Goal: Information Seeking & Learning: Check status

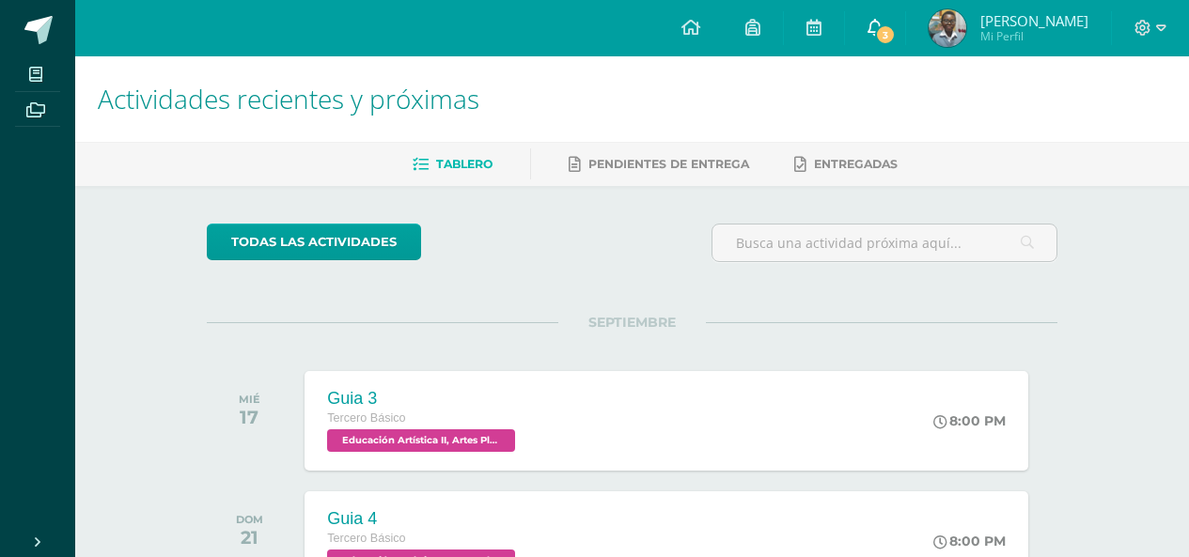
click at [905, 47] on link "3" at bounding box center [875, 28] width 60 height 56
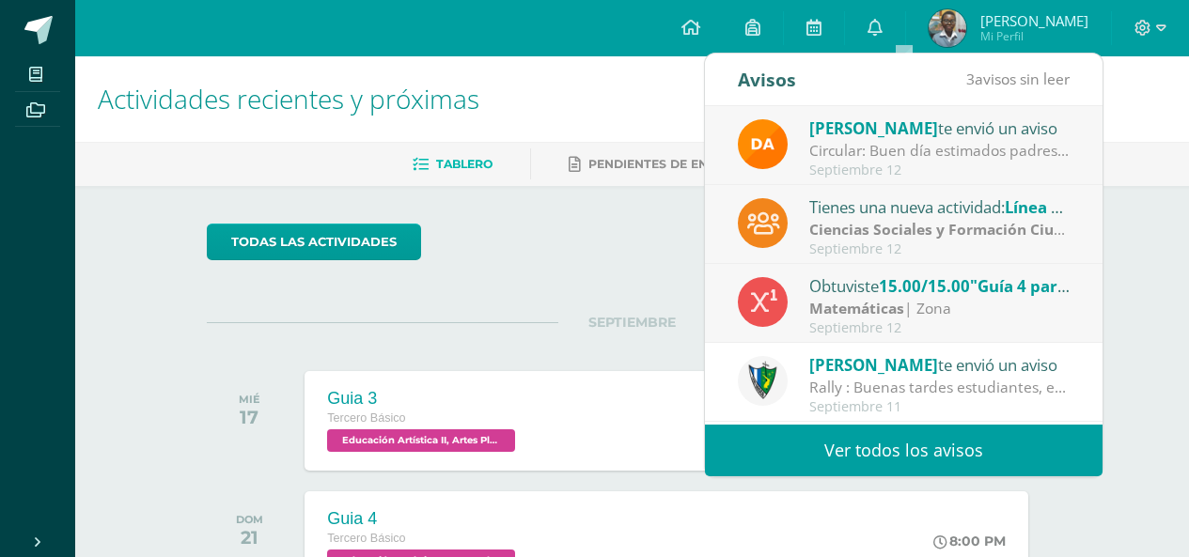
click at [874, 453] on link "Ver todos los avisos" at bounding box center [904, 451] width 398 height 52
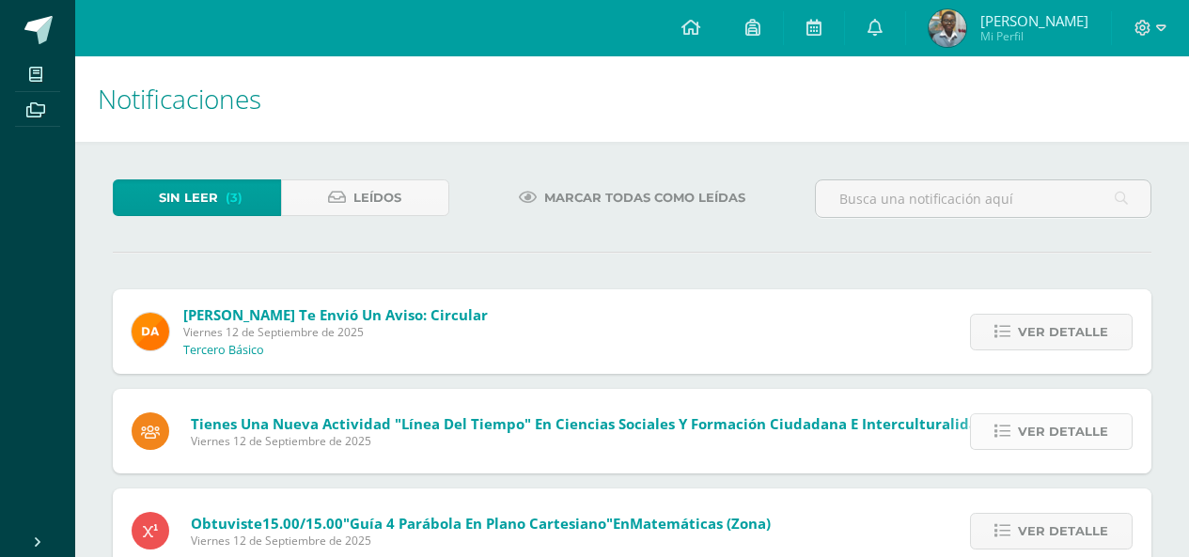
click at [1034, 446] on span "Ver detalle" at bounding box center [1063, 432] width 90 height 35
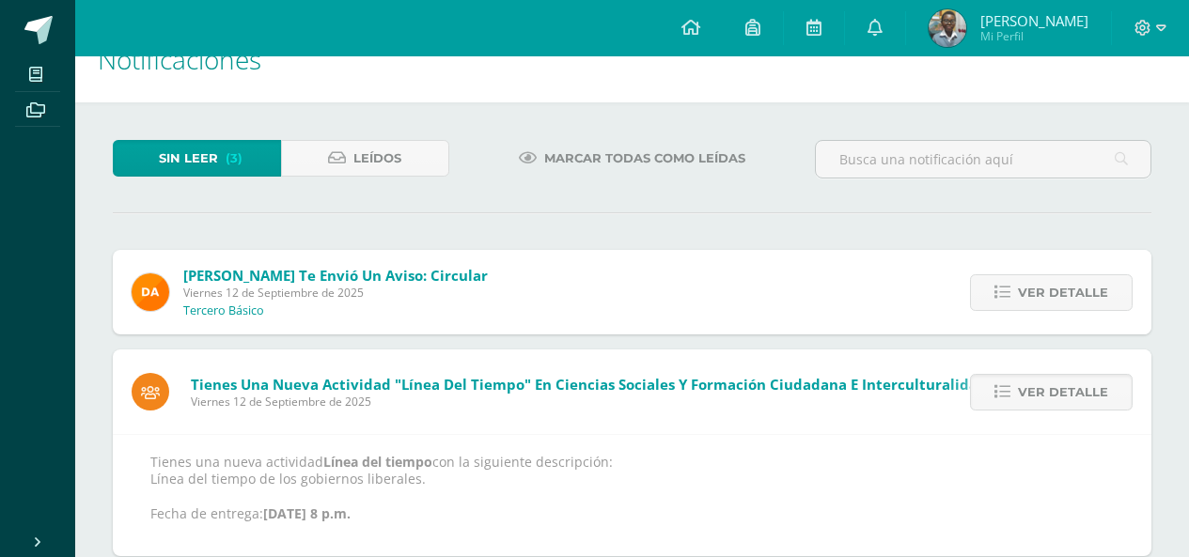
click at [953, 409] on div "Ver detalle" at bounding box center [1047, 392] width 210 height 85
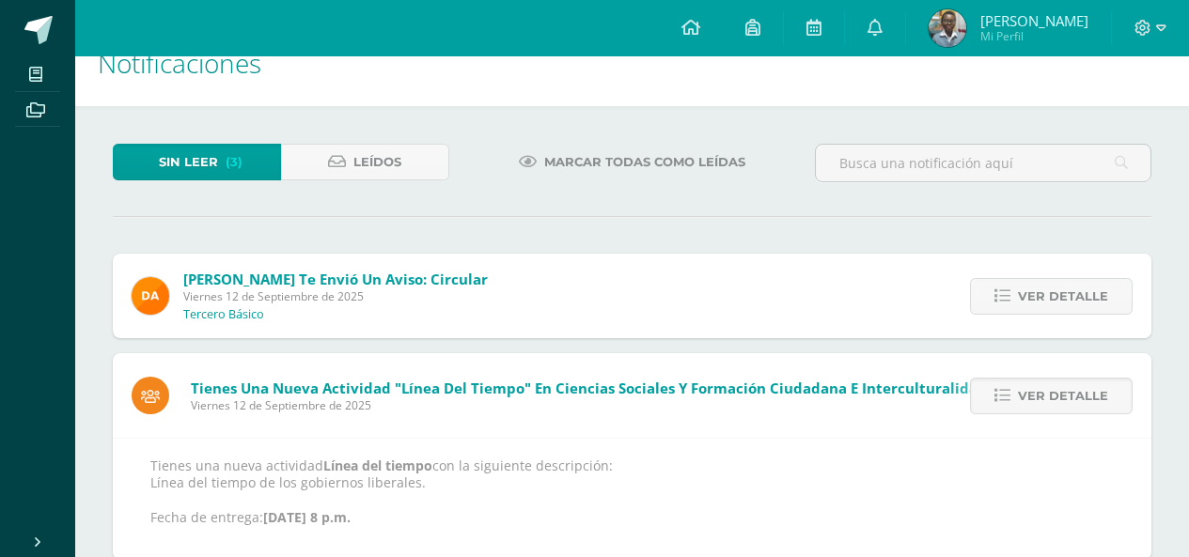
scroll to position [26, 0]
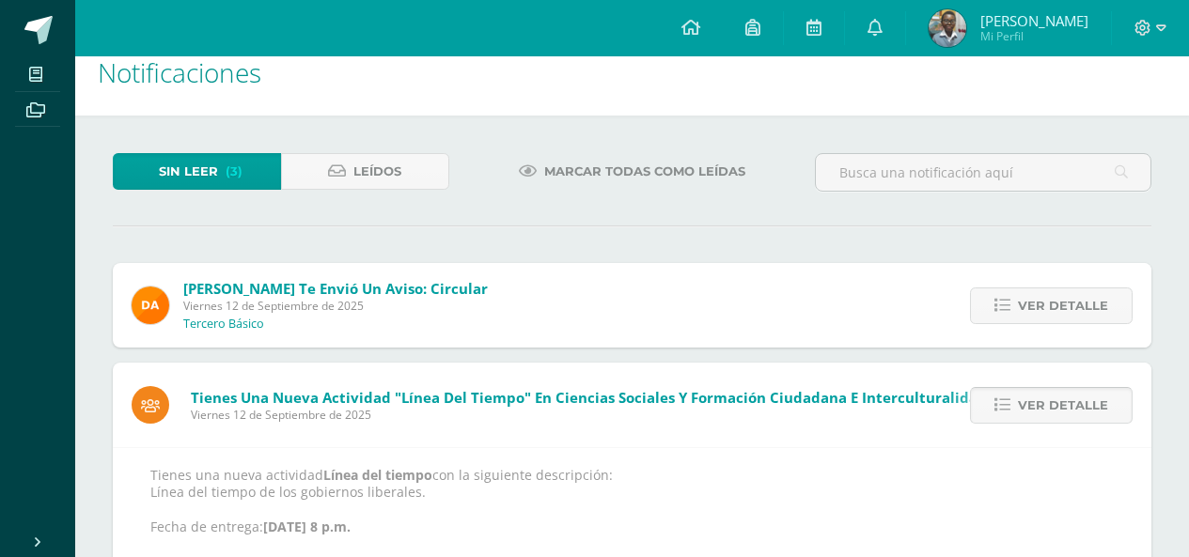
click at [1037, 399] on span "Ver detalle" at bounding box center [1063, 405] width 90 height 35
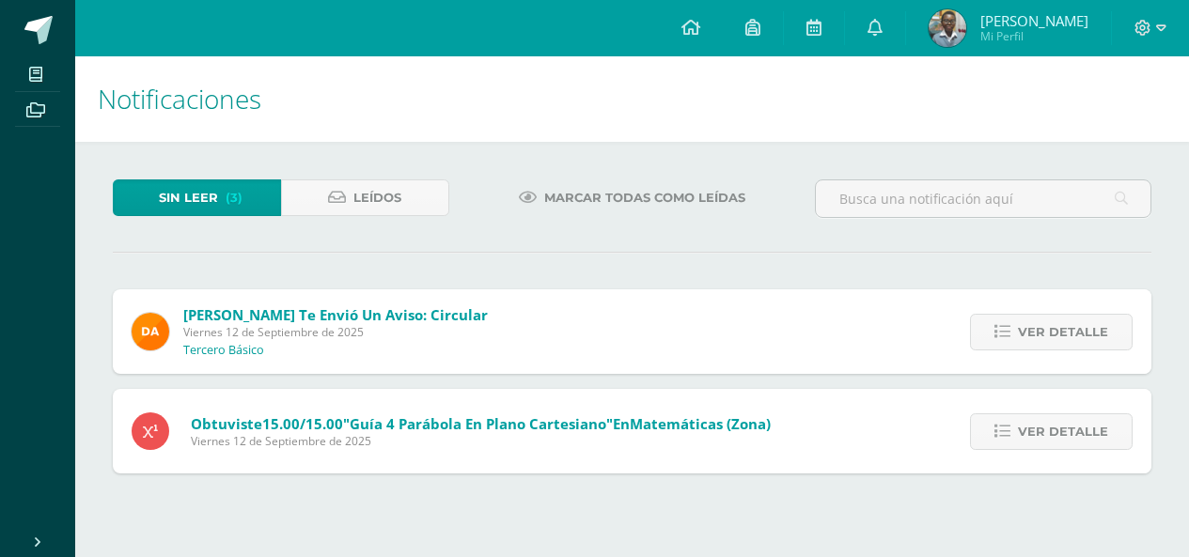
scroll to position [0, 0]
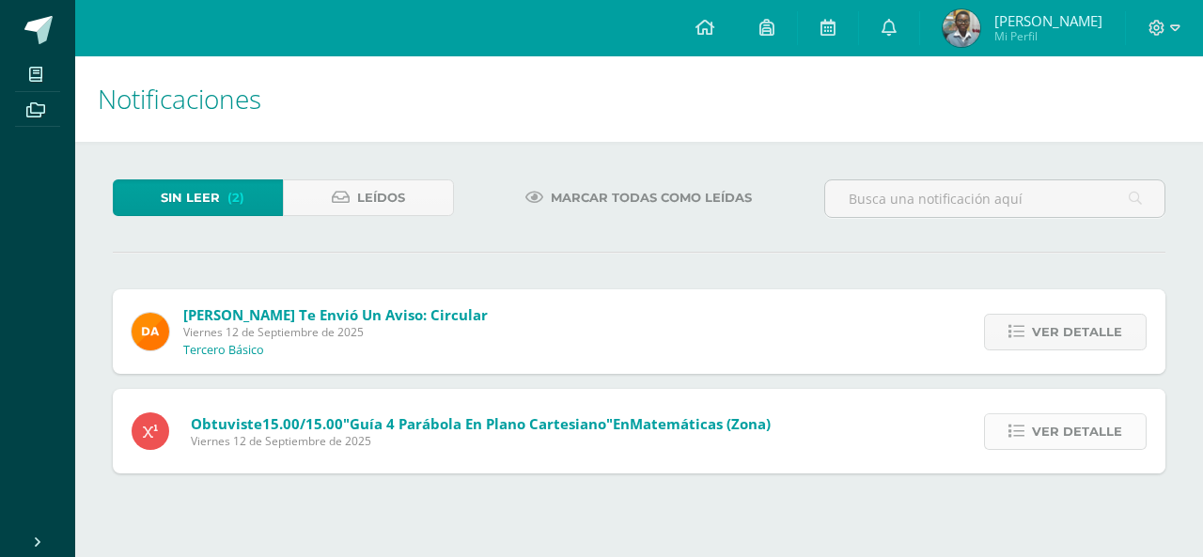
click at [1023, 439] on icon at bounding box center [1017, 432] width 16 height 16
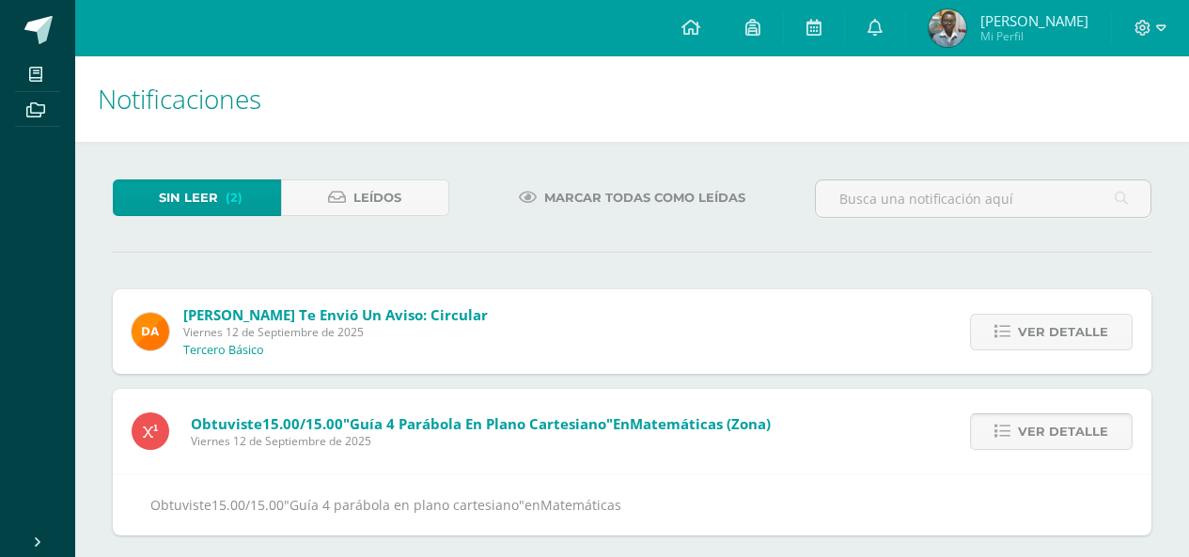
click at [1018, 433] on link "Ver detalle" at bounding box center [1051, 432] width 163 height 37
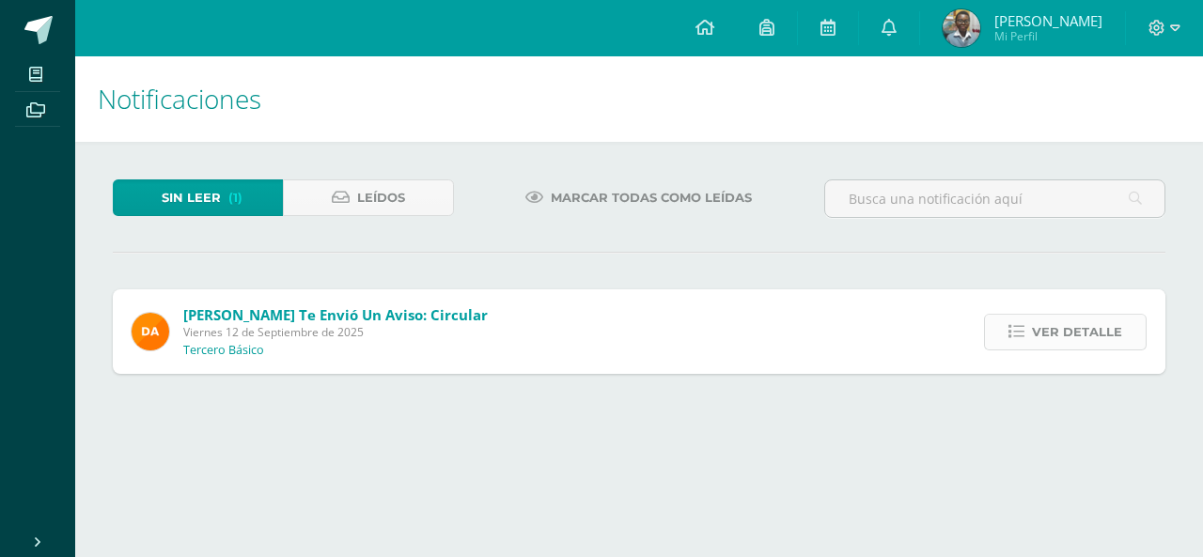
click at [1019, 349] on link "Ver detalle" at bounding box center [1065, 332] width 163 height 37
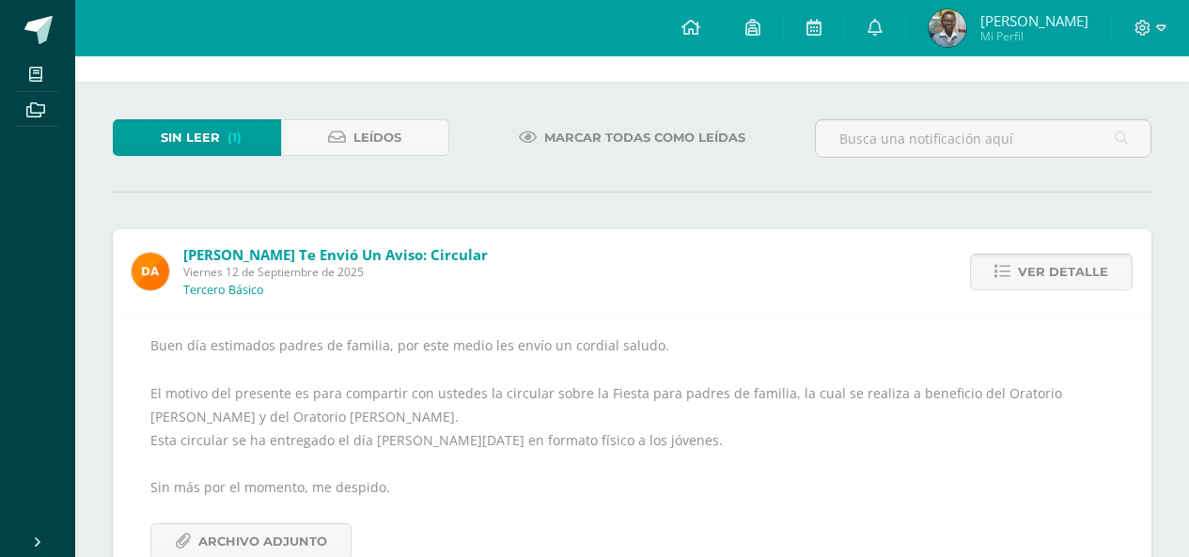
scroll to position [119, 0]
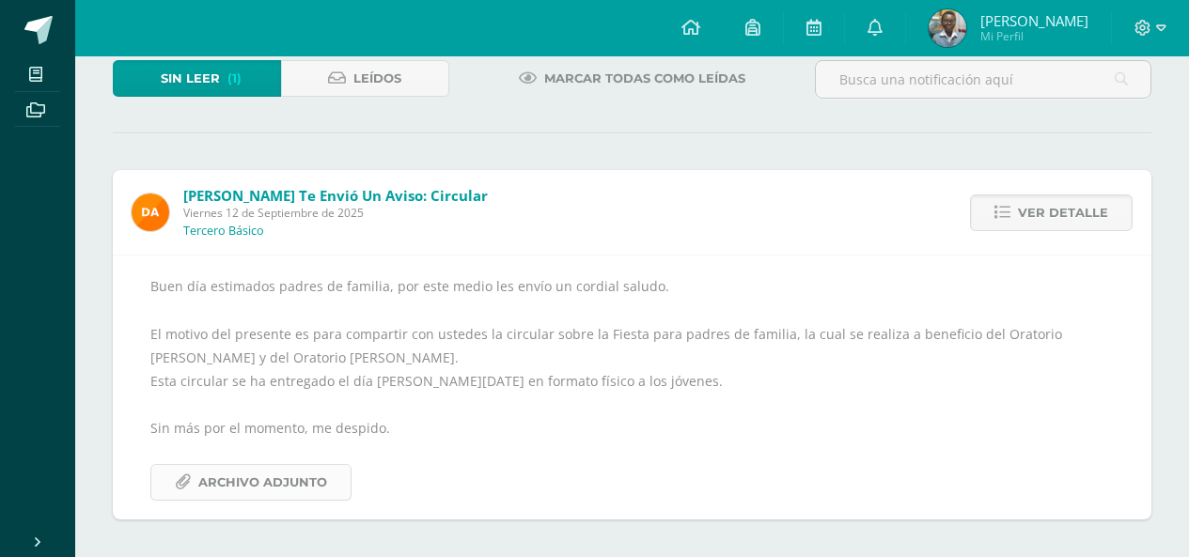
click at [293, 489] on span "Archivo Adjunto" at bounding box center [262, 482] width 129 height 35
click at [1037, 227] on span "Ver detalle" at bounding box center [1063, 213] width 90 height 35
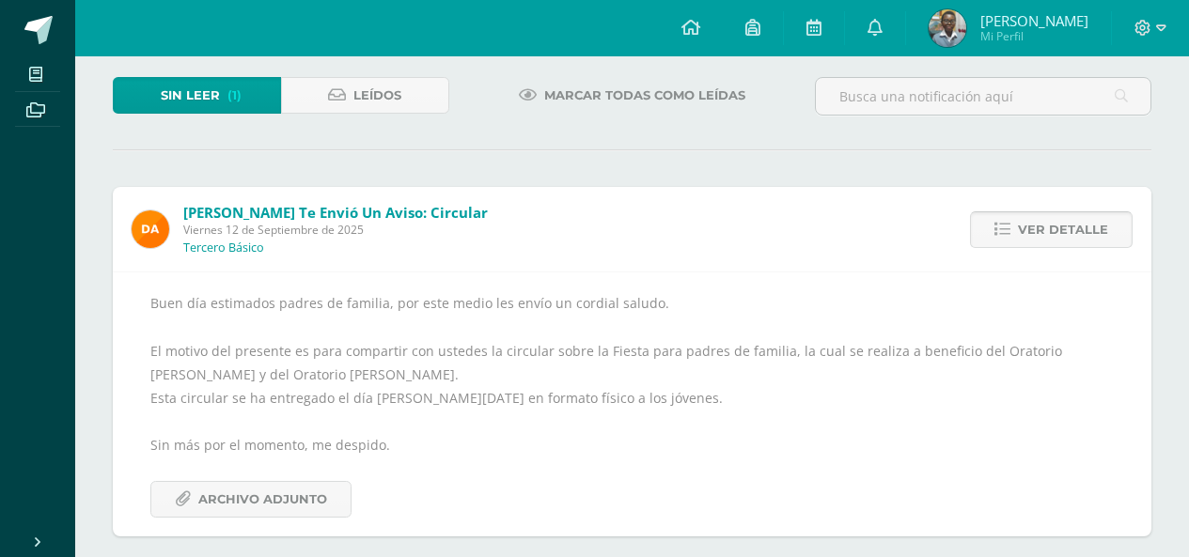
scroll to position [0, 0]
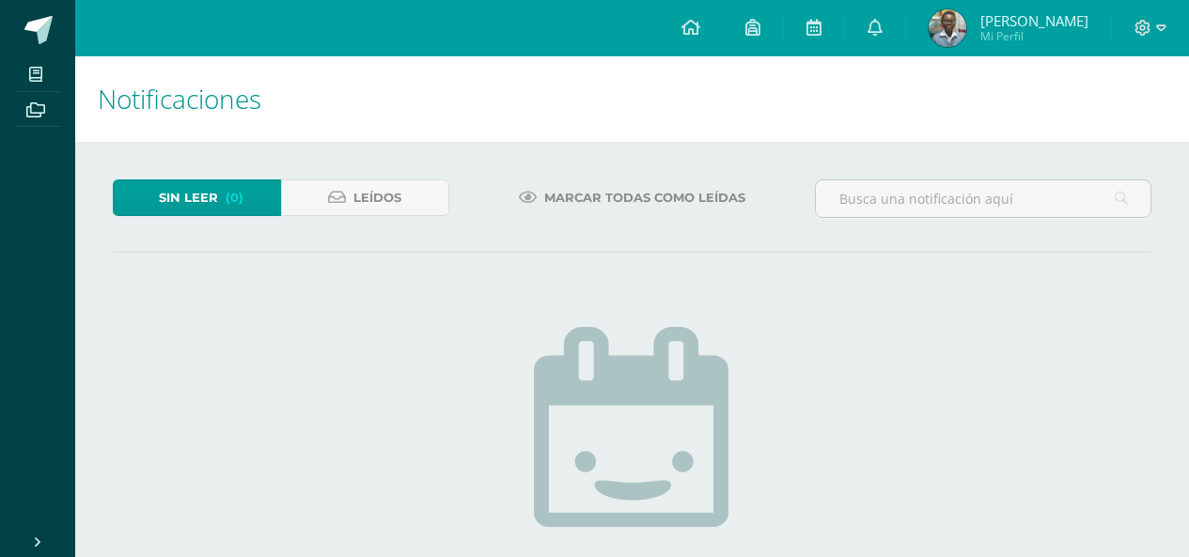
click at [505, 246] on div "Sin leer (0) Leídos Marcar todas como leídas No hay nuevas notificaciones ¡Feli…" at bounding box center [632, 474] width 1114 height 664
click at [948, 41] on link "Jaden Didier Mi Perfil" at bounding box center [1008, 28] width 205 height 56
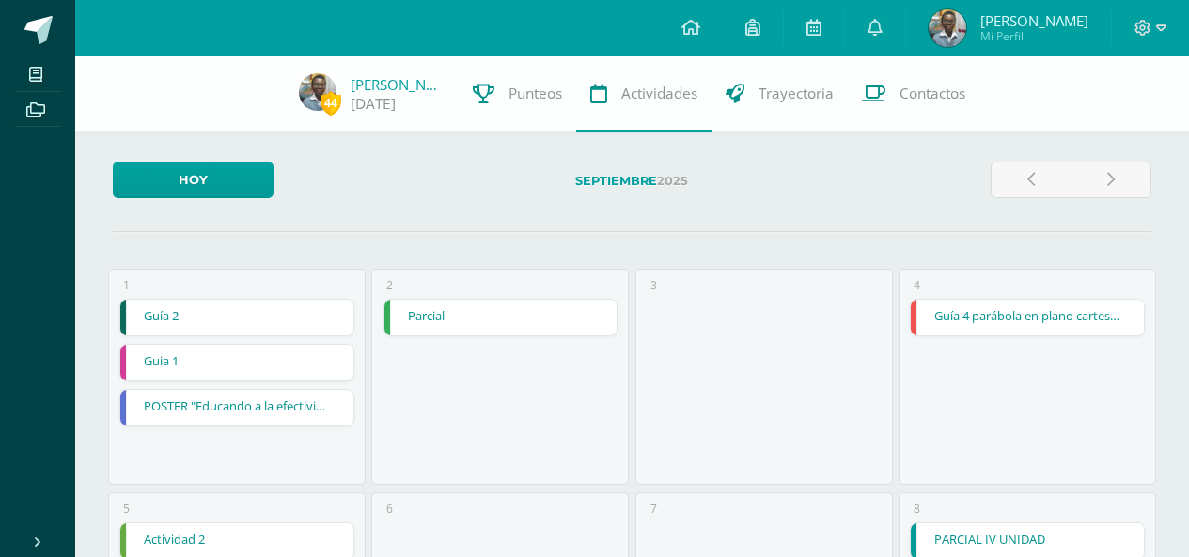
click at [966, 32] on img at bounding box center [948, 28] width 38 height 38
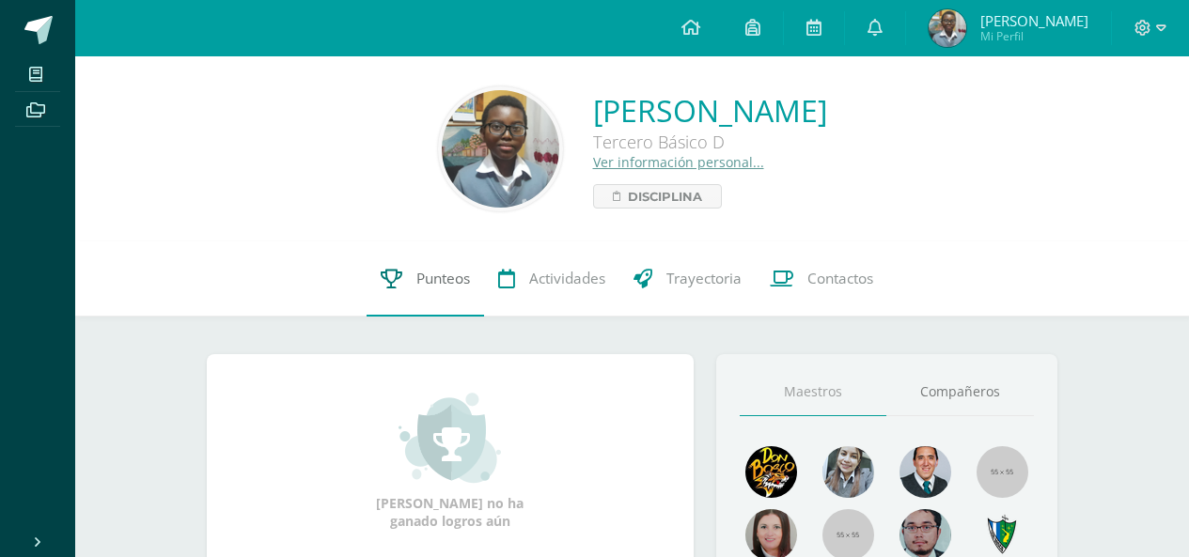
click at [440, 304] on link "Punteos" at bounding box center [426, 279] width 118 height 75
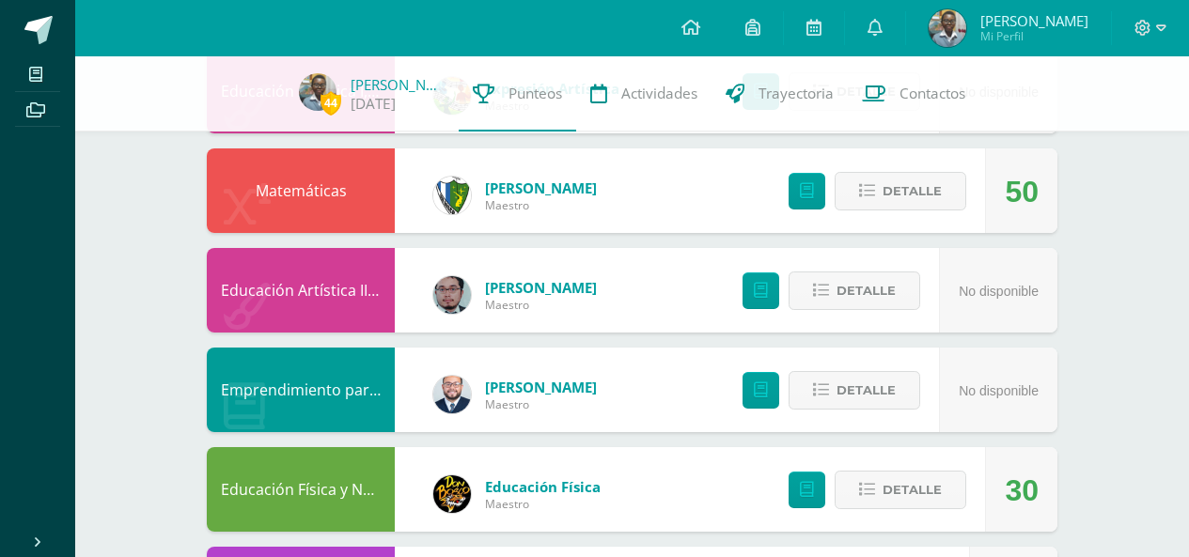
scroll to position [347, 0]
